Goal: Task Accomplishment & Management: Complete application form

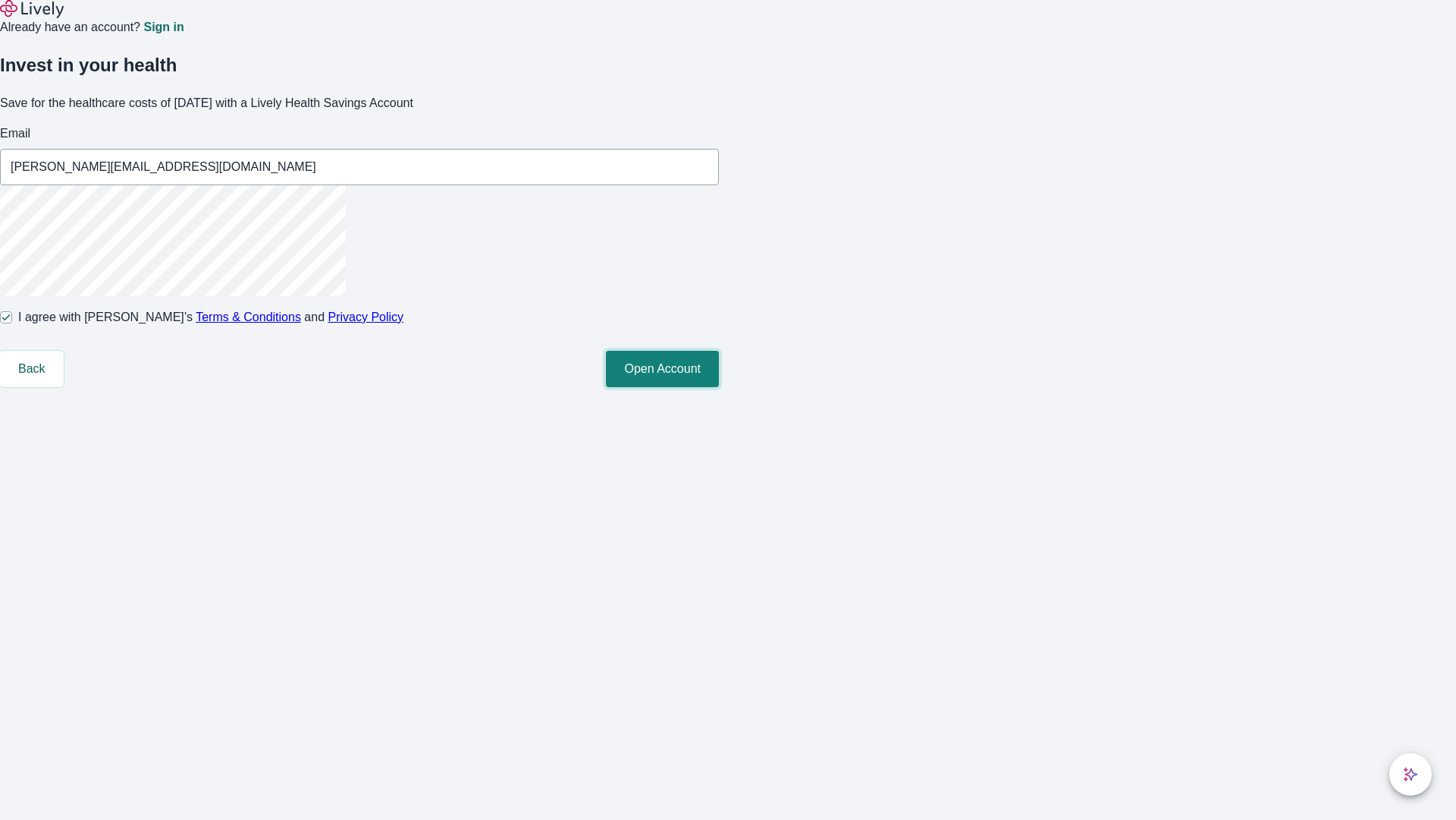
click at [720, 387] on button "Open Account" at bounding box center [663, 368] width 113 height 37
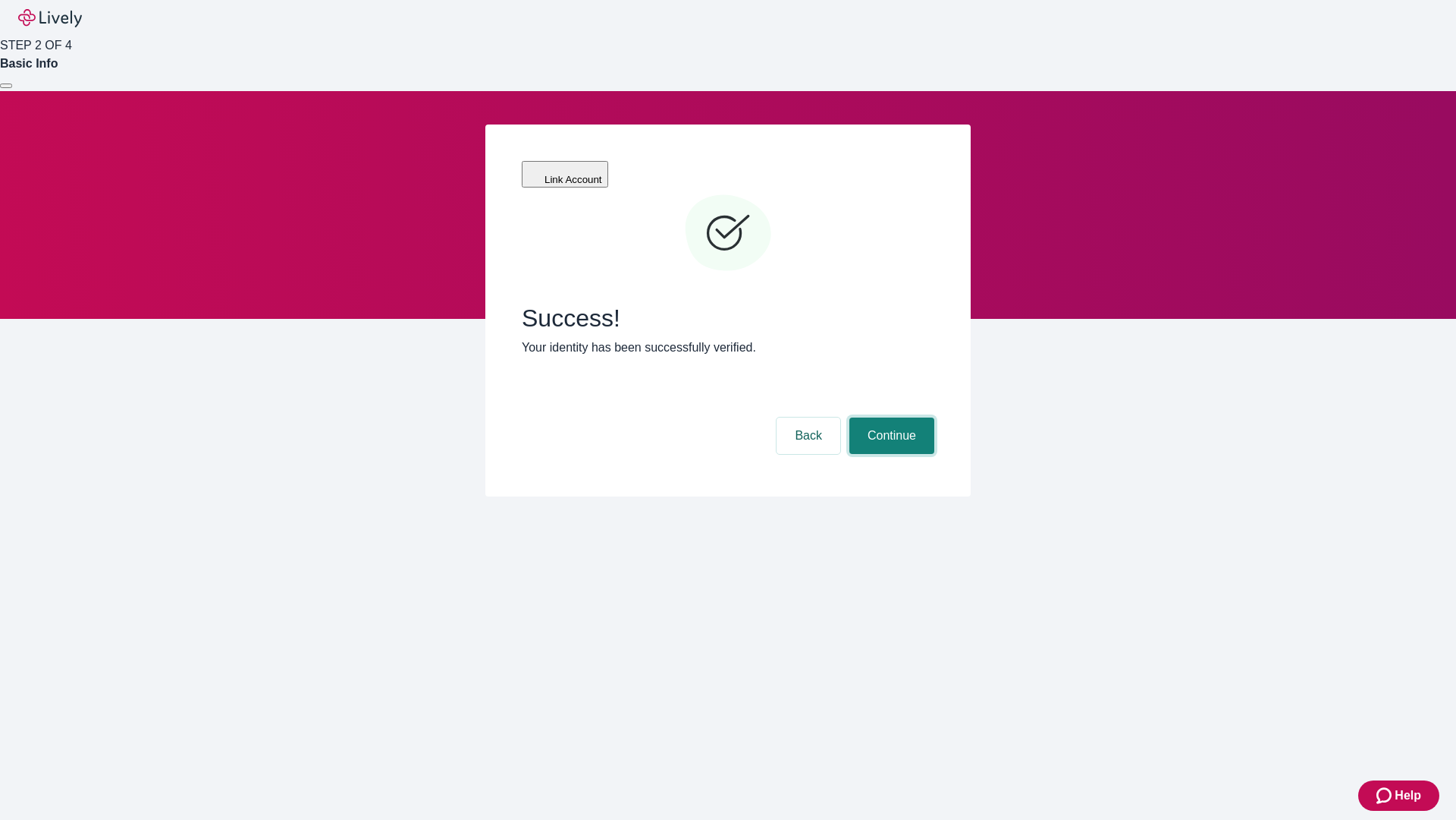
click at [889, 418] on button "Continue" at bounding box center [892, 436] width 85 height 37
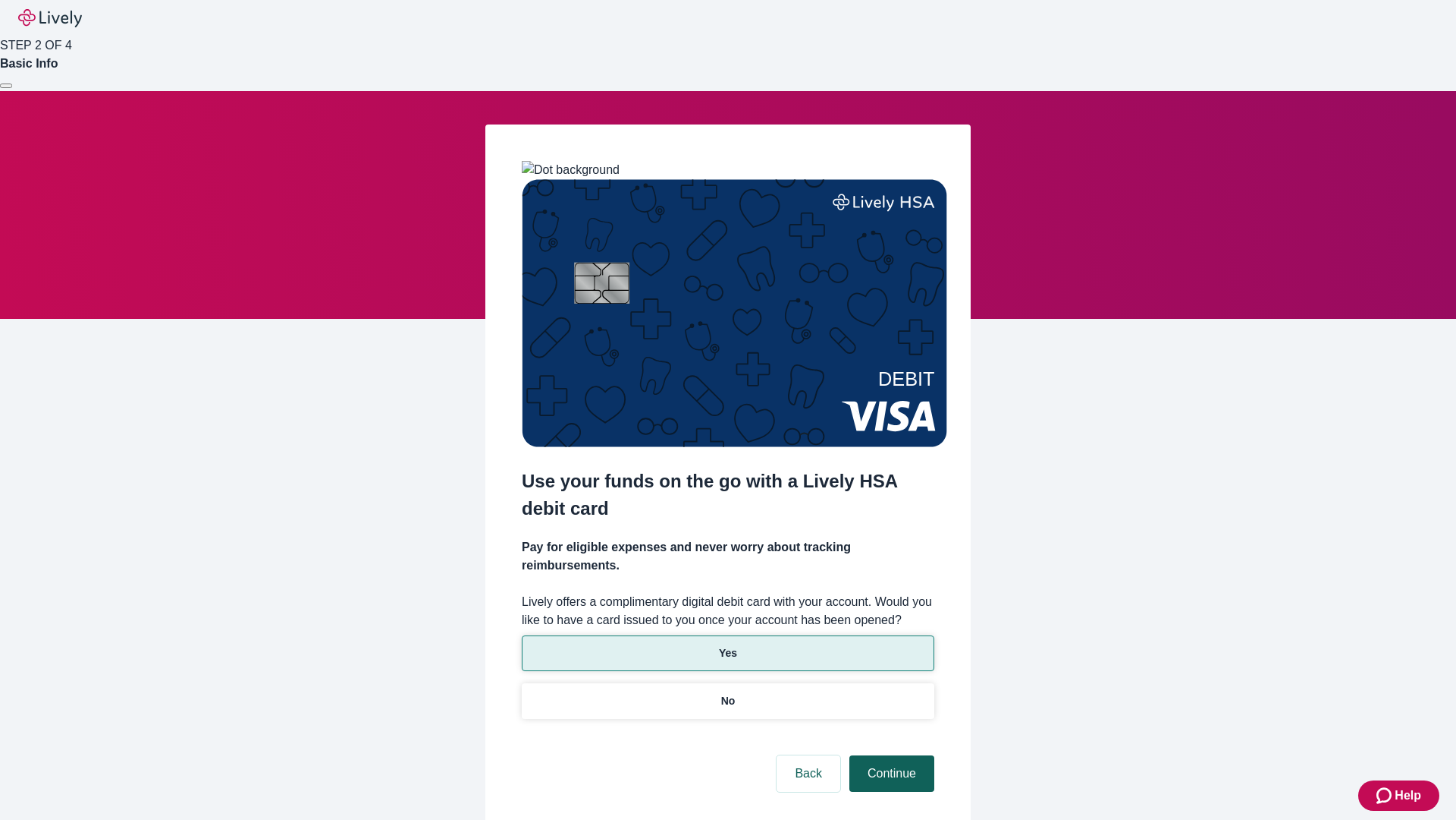
click at [727, 645] on p "Yes" at bounding box center [728, 653] width 18 height 16
click at [889, 755] on button "Continue" at bounding box center [892, 773] width 85 height 37
